Goal: Connect with others: Connect with others

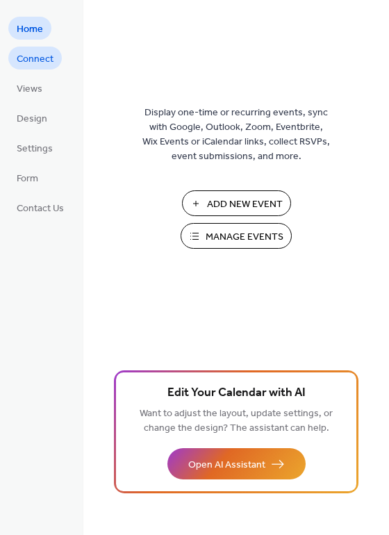
click at [38, 57] on span "Connect" at bounding box center [35, 59] width 37 height 15
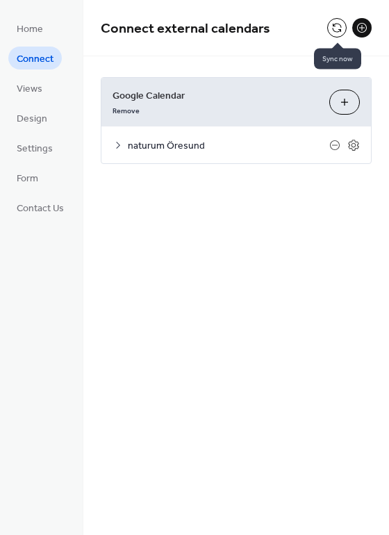
click at [338, 29] on button at bounding box center [336, 27] width 19 height 19
click at [245, 141] on span "naturum Öresund" at bounding box center [229, 146] width 202 height 15
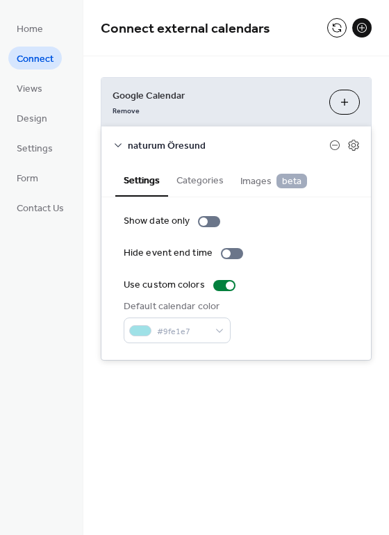
click at [225, 151] on span "naturum Öresund" at bounding box center [229, 146] width 202 height 15
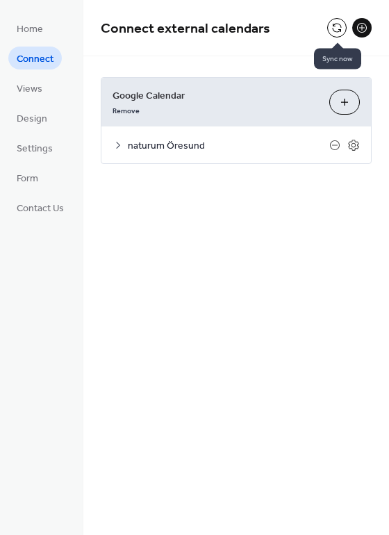
click at [340, 29] on button at bounding box center [336, 27] width 19 height 19
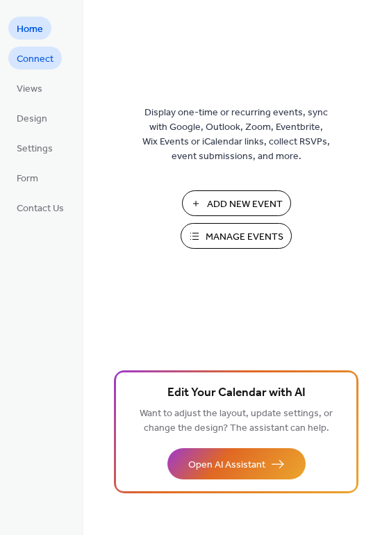
click at [29, 54] on span "Connect" at bounding box center [35, 59] width 37 height 15
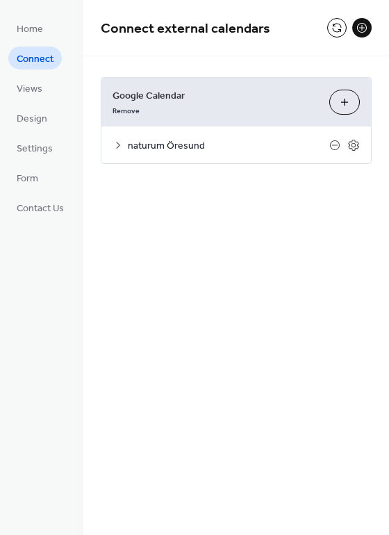
click at [120, 147] on icon at bounding box center [118, 145] width 11 height 11
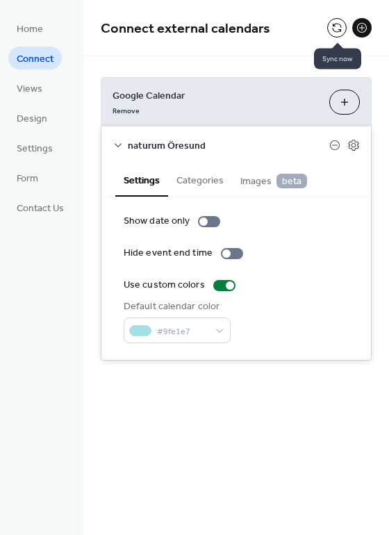
click at [334, 28] on button at bounding box center [336, 27] width 19 height 19
